Goal: Task Accomplishment & Management: Use online tool/utility

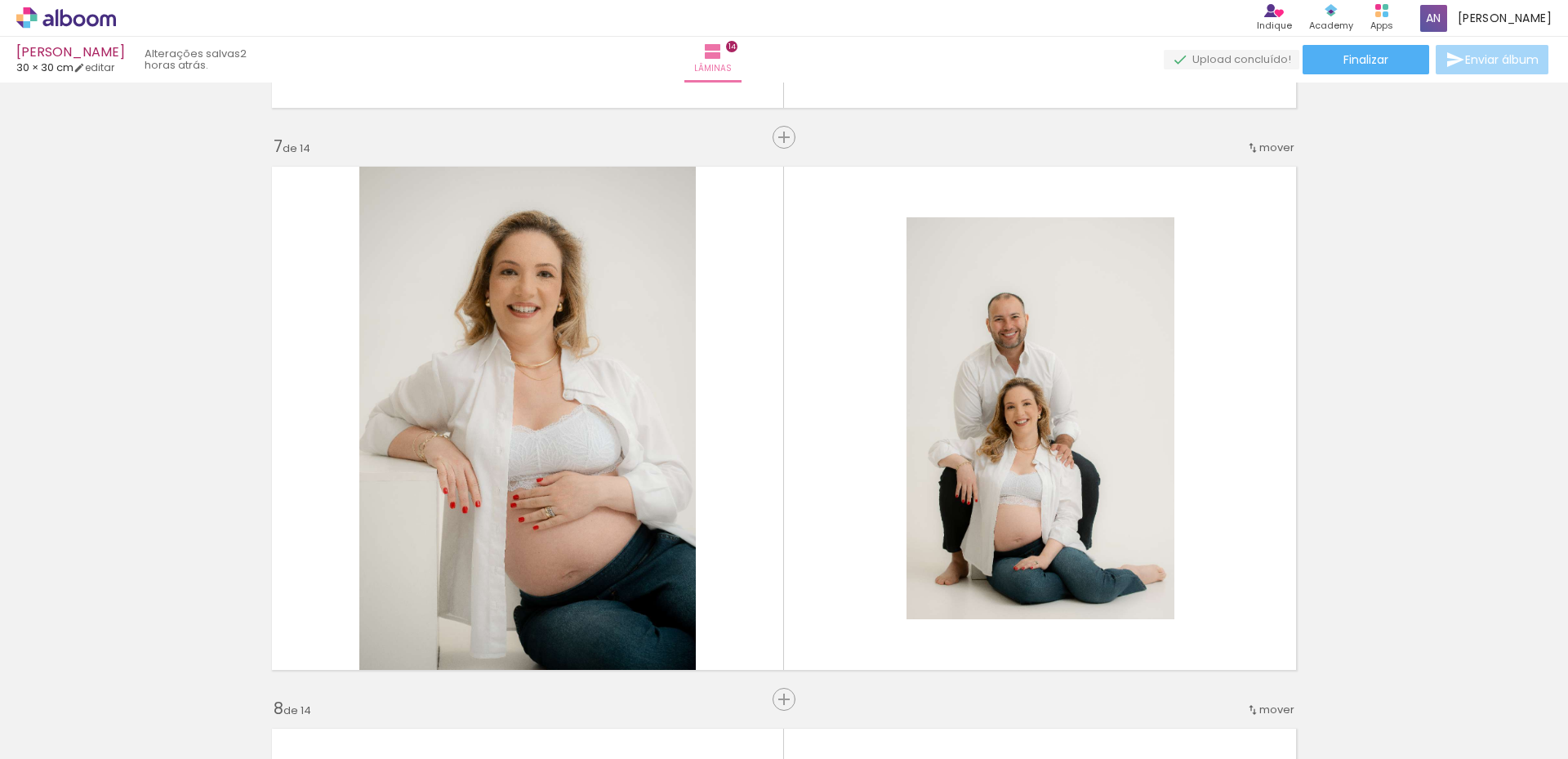
scroll to position [0, 1315]
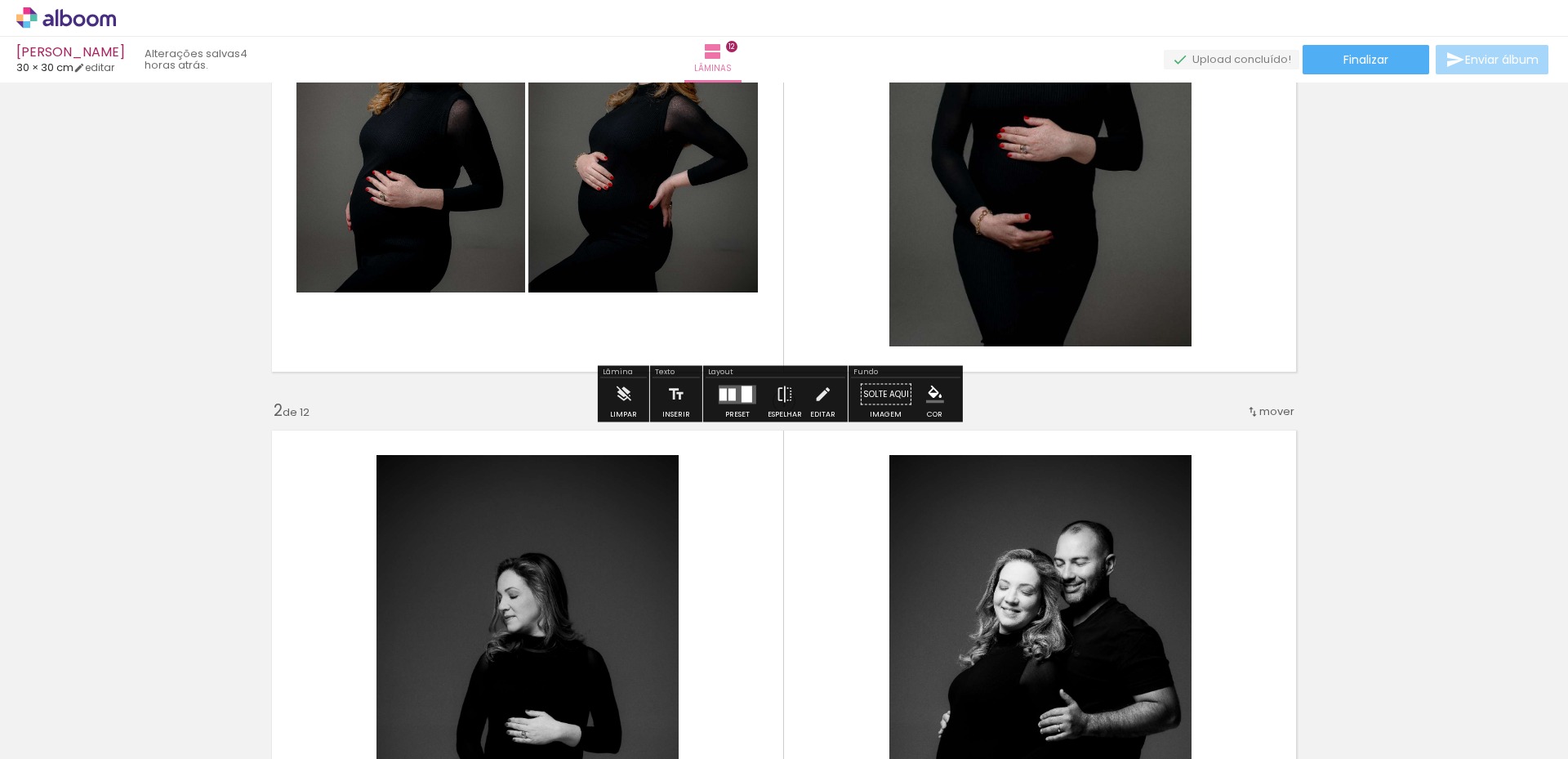
scroll to position [735, 0]
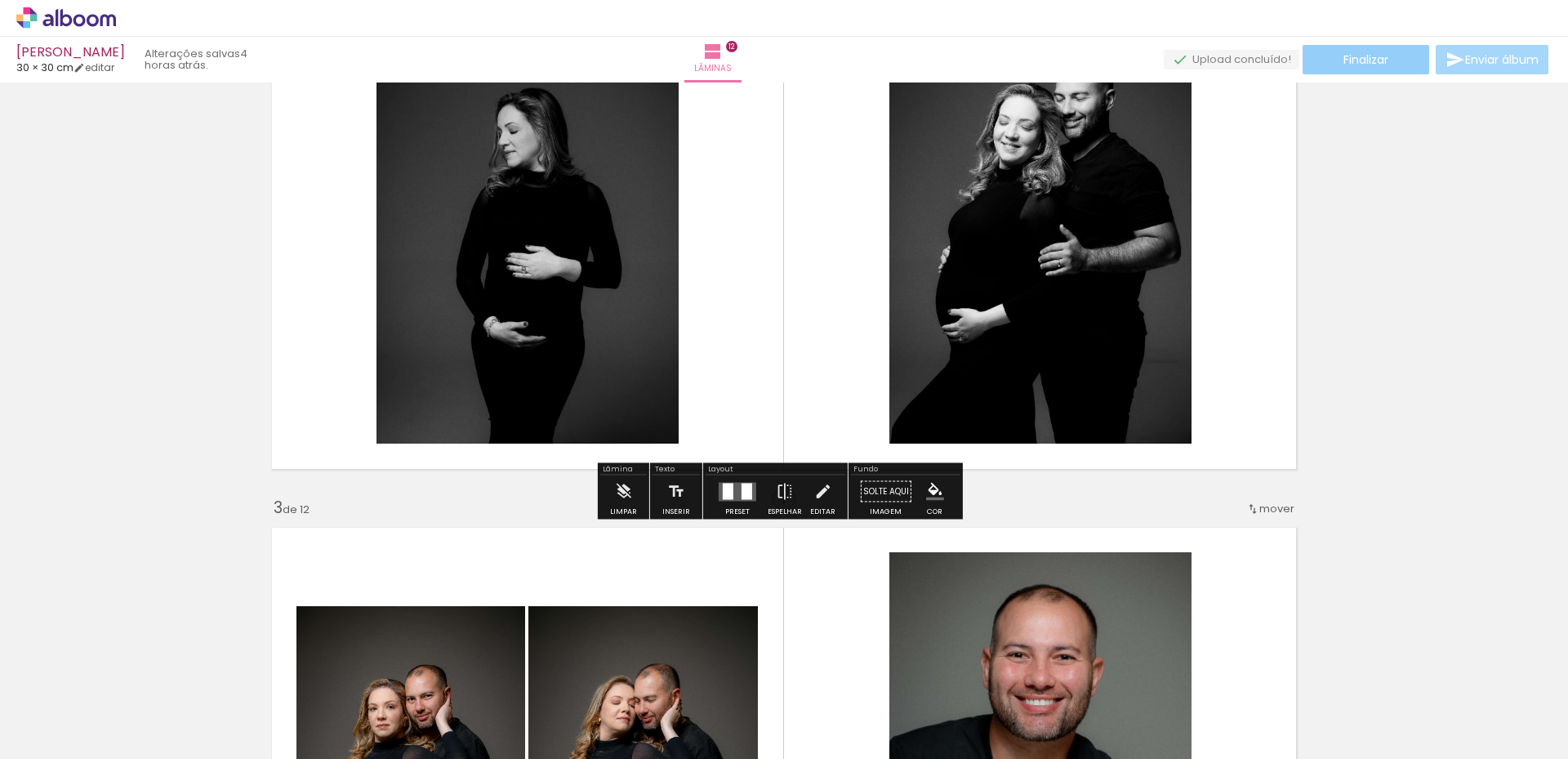
click at [1375, 61] on span "Finalizar" at bounding box center [1366, 60] width 45 height 12
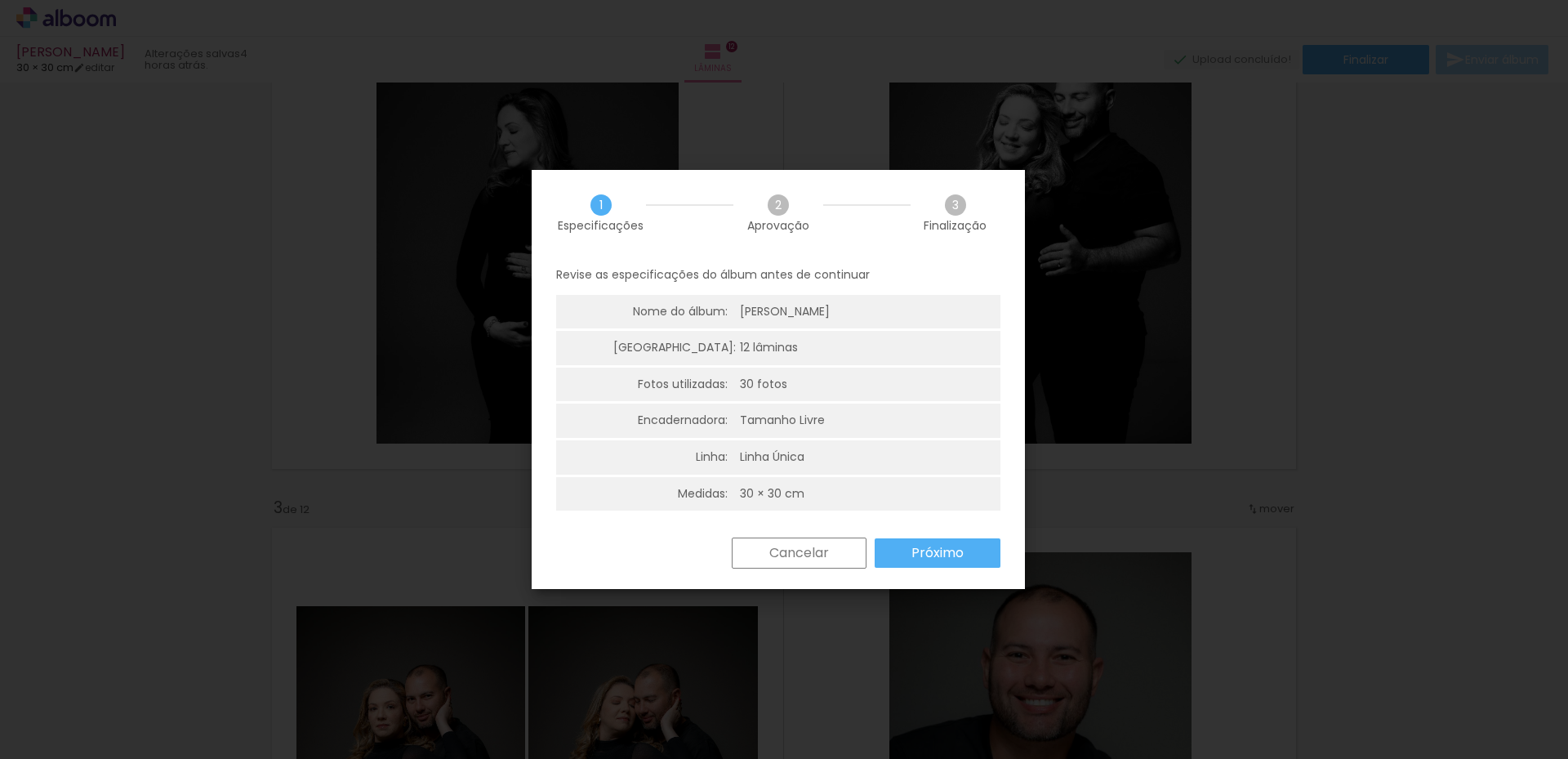
click at [0, 0] on slot "Próximo" at bounding box center [0, 0] width 0 height 0
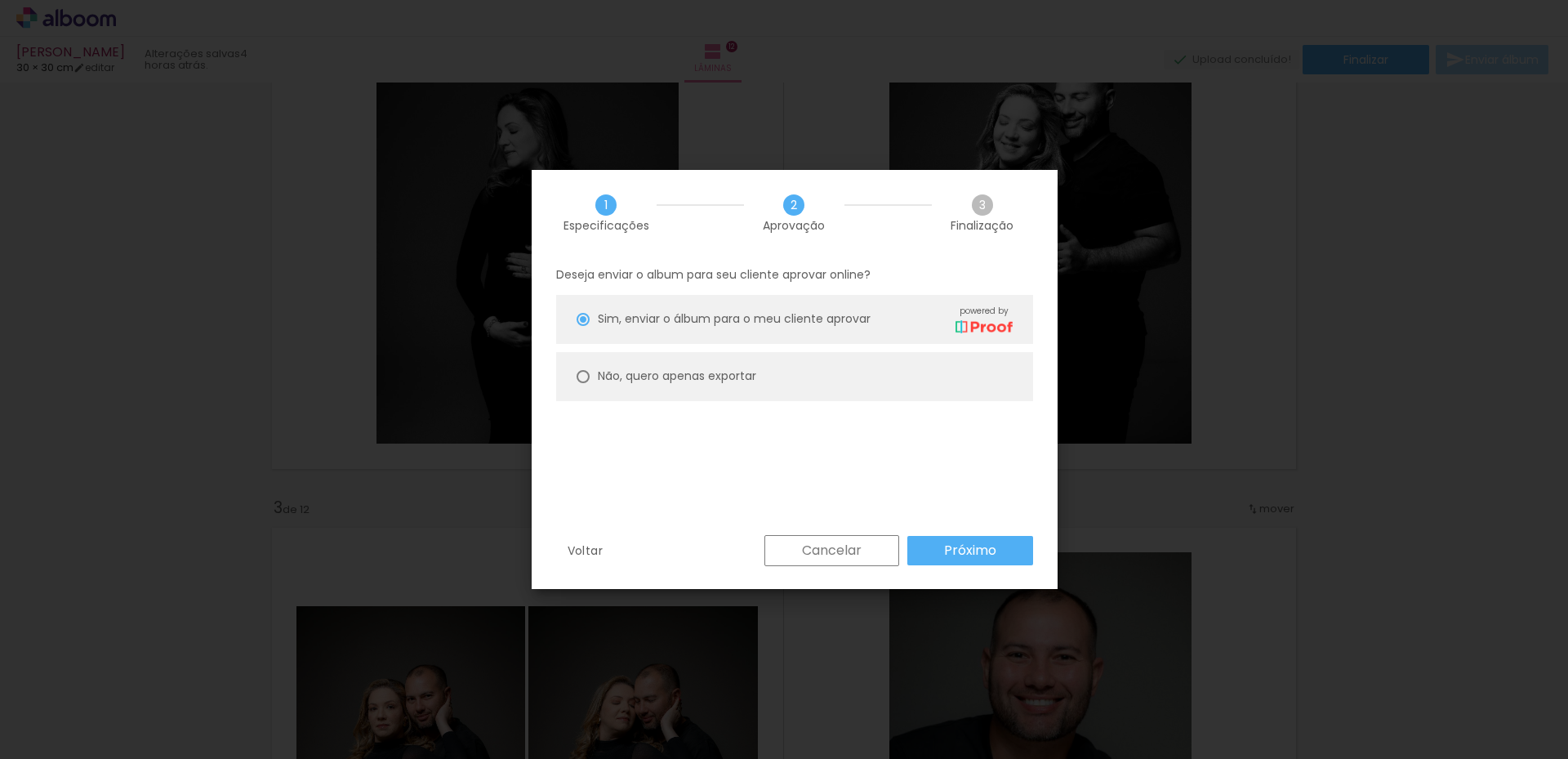
click at [0, 0] on slot "Não, quero apenas exportar" at bounding box center [0, 0] width 0 height 0
type paper-radio-button "on"
click at [976, 531] on div "Deseja enviar o album para seu cliente aprovar online? Sim, enviar o álbum para…" at bounding box center [794, 395] width 526 height 279
click at [0, 0] on slot "Próximo" at bounding box center [0, 0] width 0 height 0
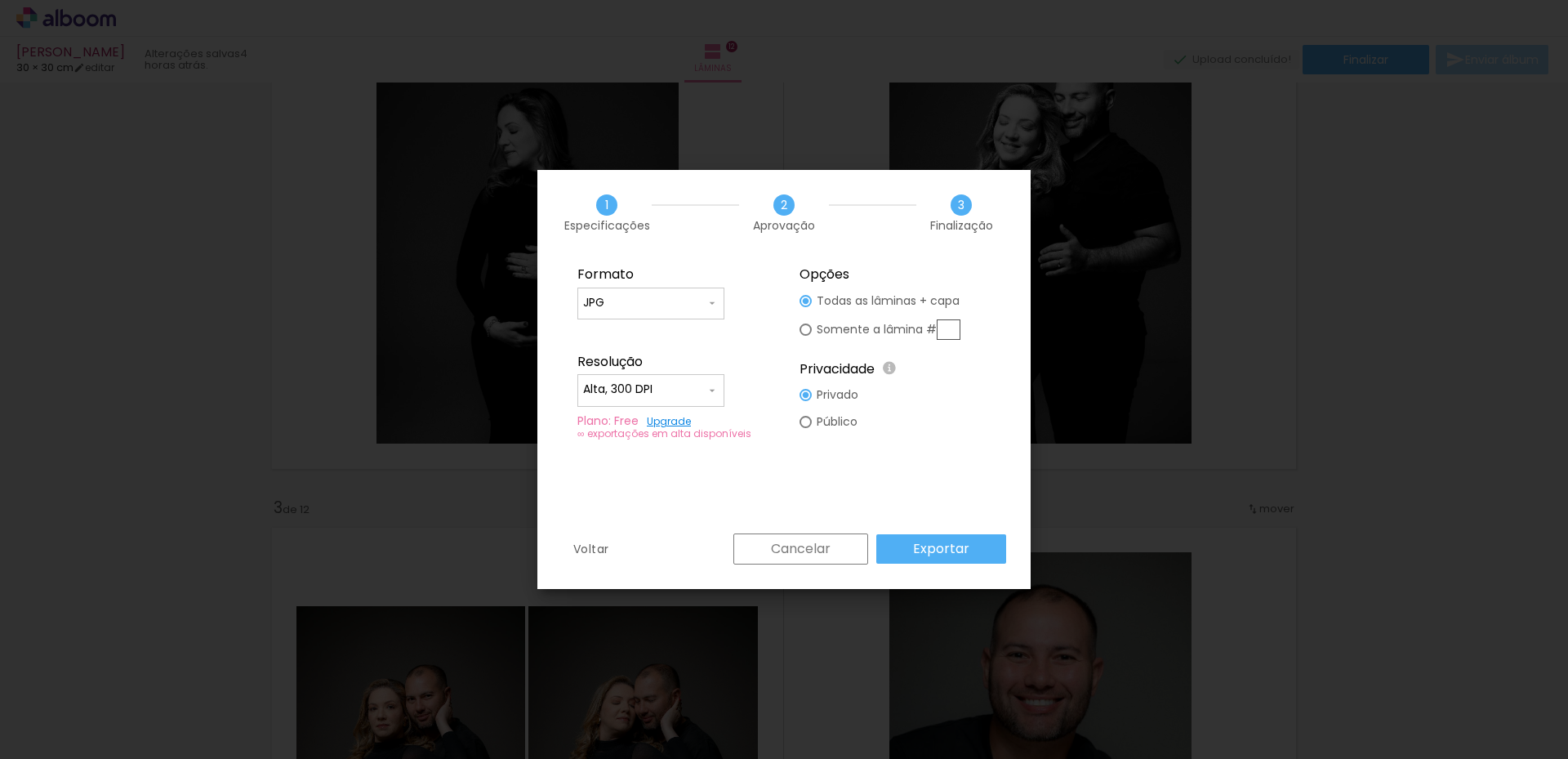
click at [679, 392] on input "Alta, 300 DPI" at bounding box center [644, 389] width 123 height 17
click at [633, 423] on paper-item "Baixa" at bounding box center [650, 419] width 147 height 32
type input "Baixa"
click at [952, 327] on input "text" at bounding box center [948, 330] width 24 height 21
type paper-radio-button "on"
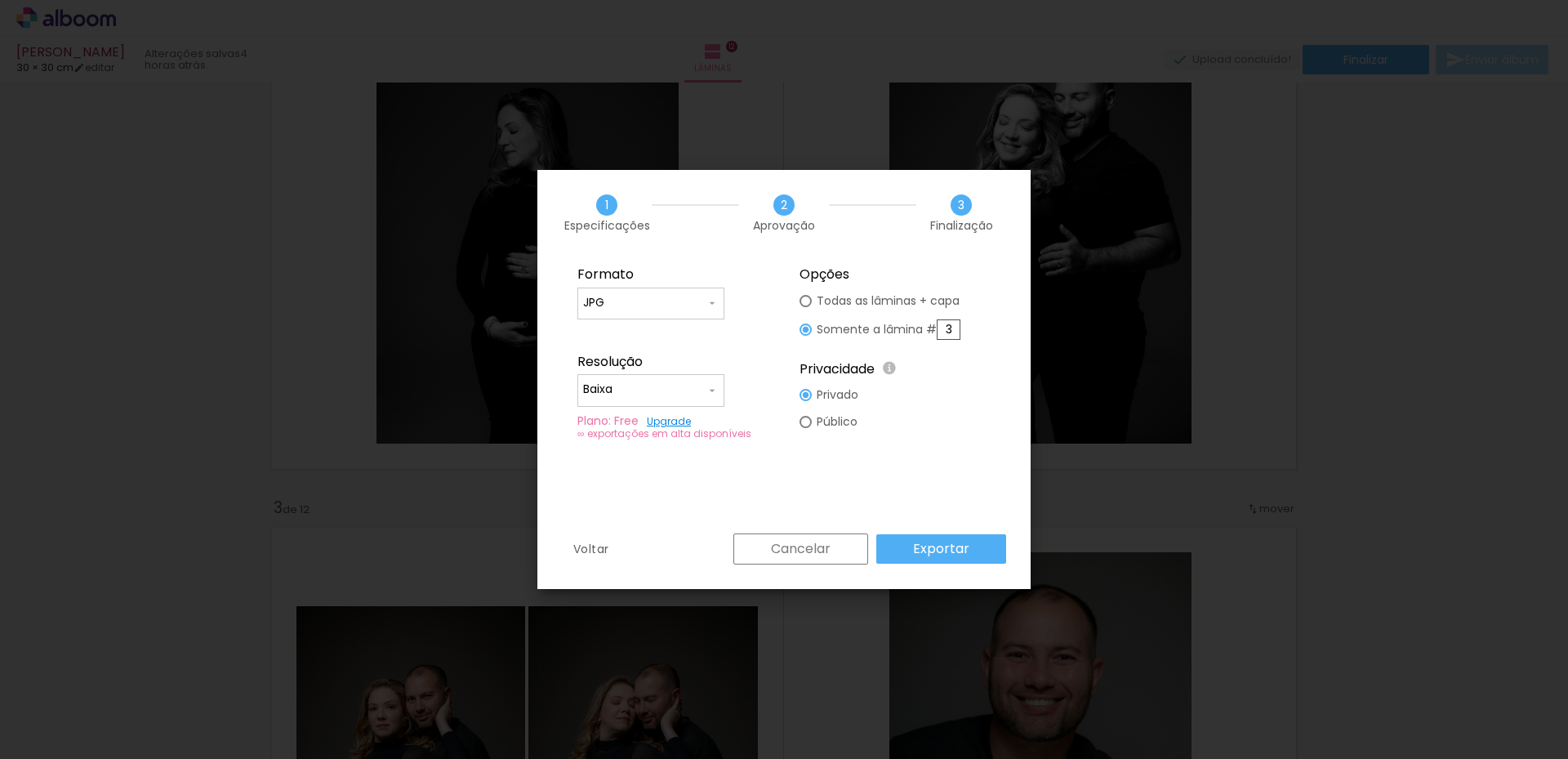
type input "3"
click at [0, 0] on slot "Exportar" at bounding box center [0, 0] width 0 height 0
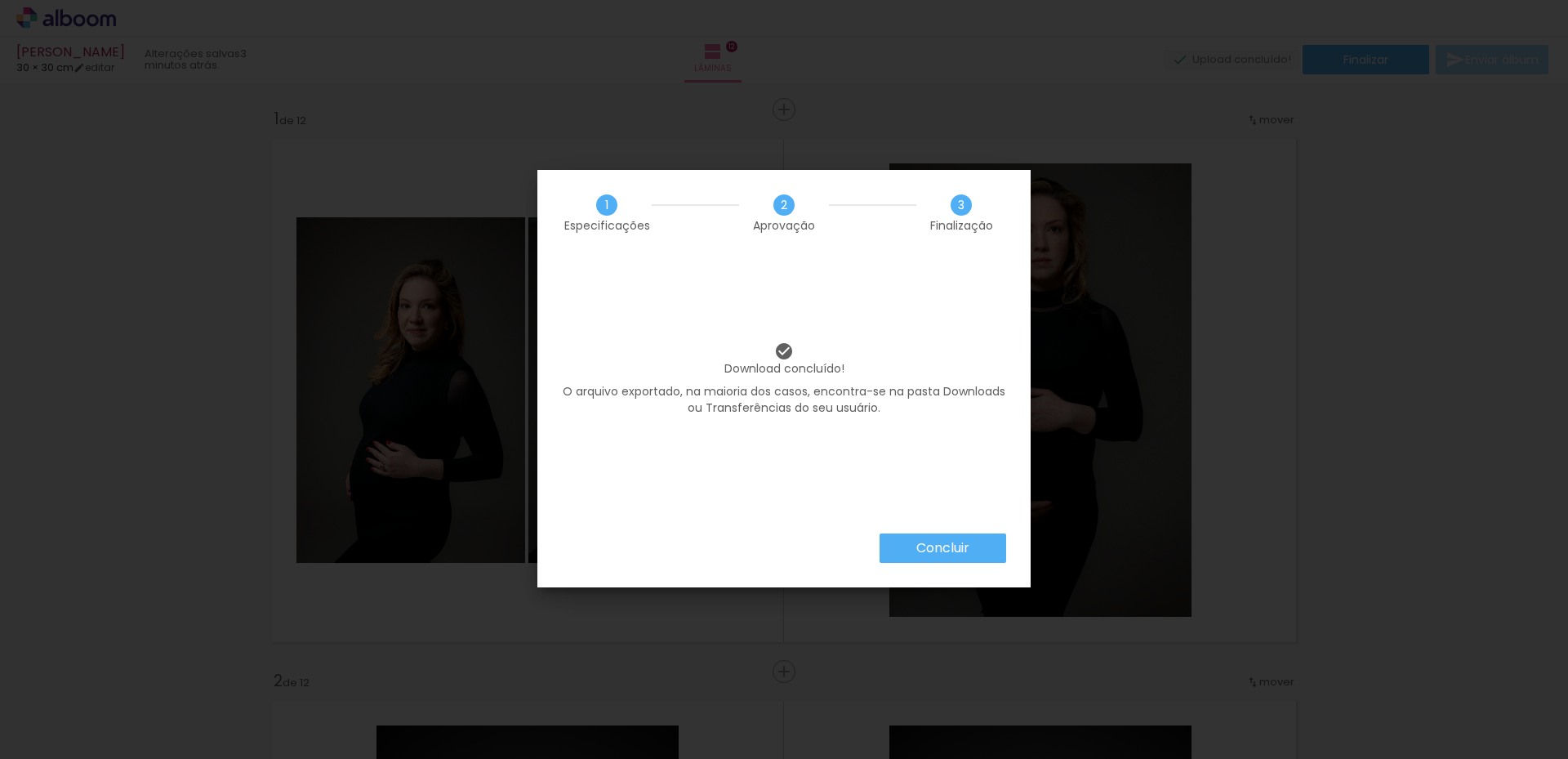
scroll to position [735, 0]
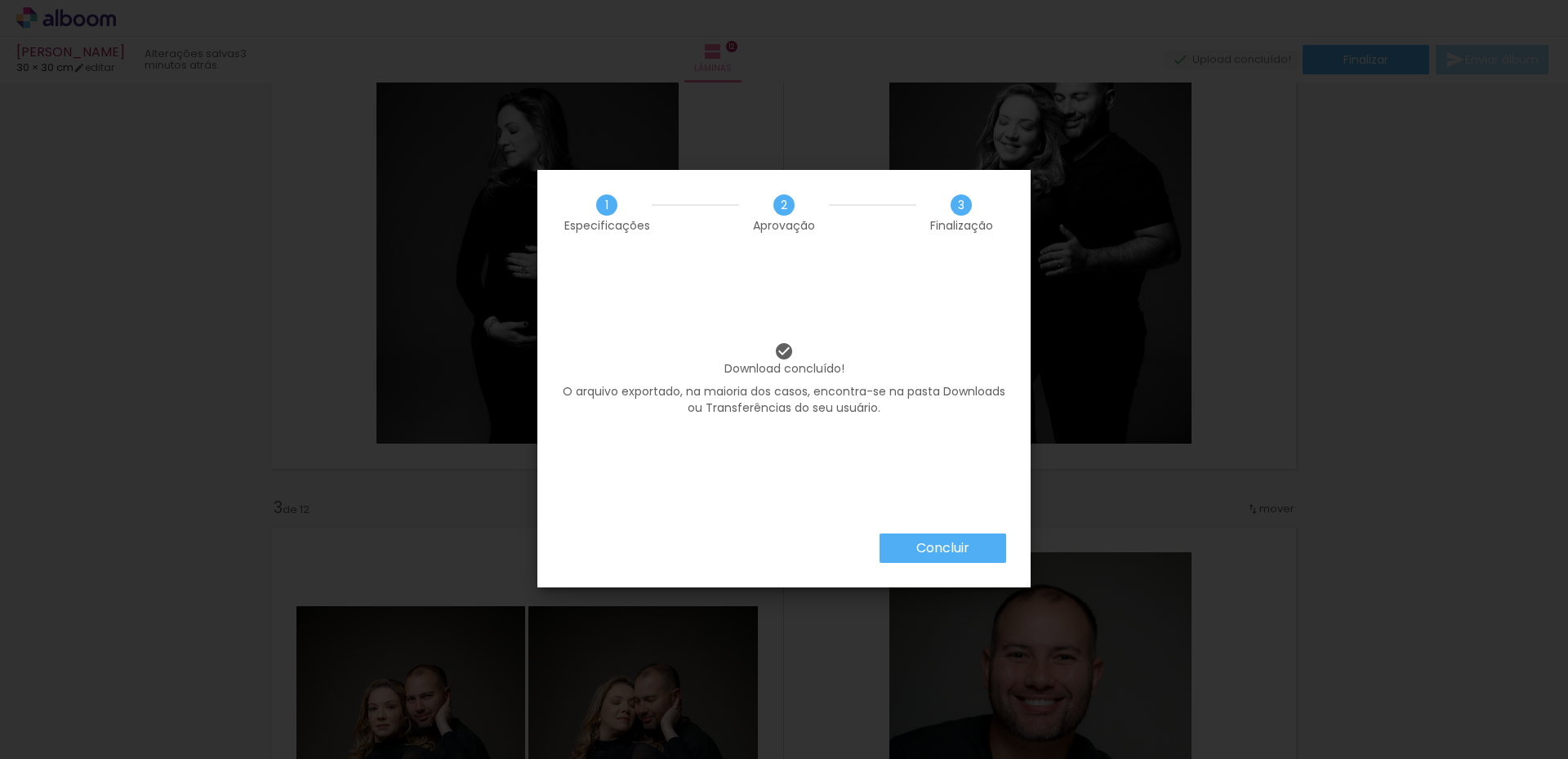
click at [0, 0] on slot "Concluir" at bounding box center [0, 0] width 0 height 0
